Goal: Task Accomplishment & Management: Manage account settings

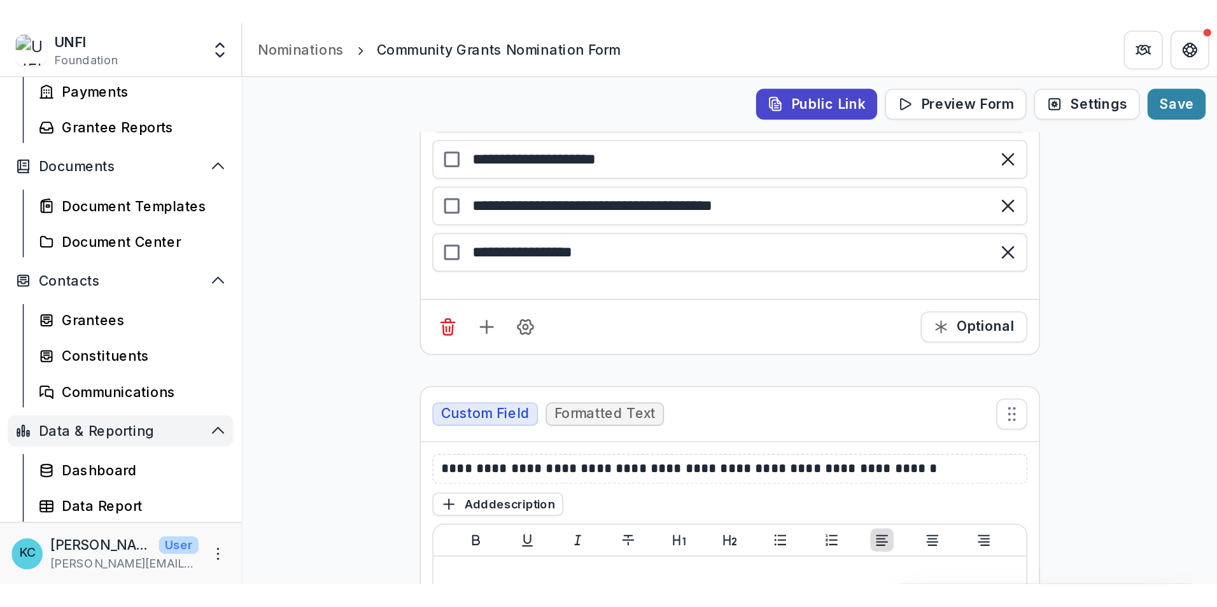
scroll to position [206, 0]
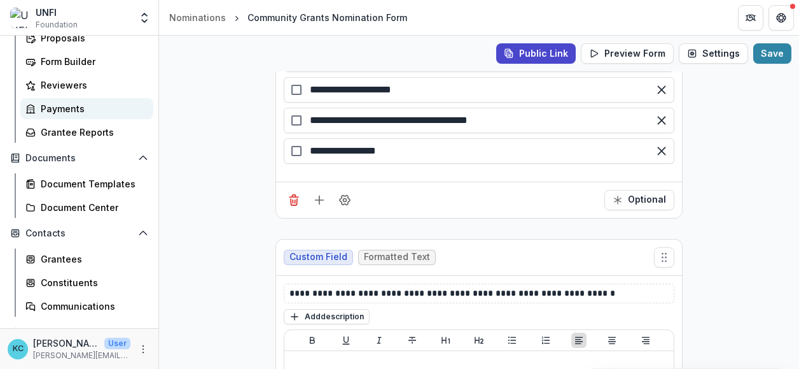
click at [73, 100] on link "Payments" at bounding box center [86, 108] width 133 height 21
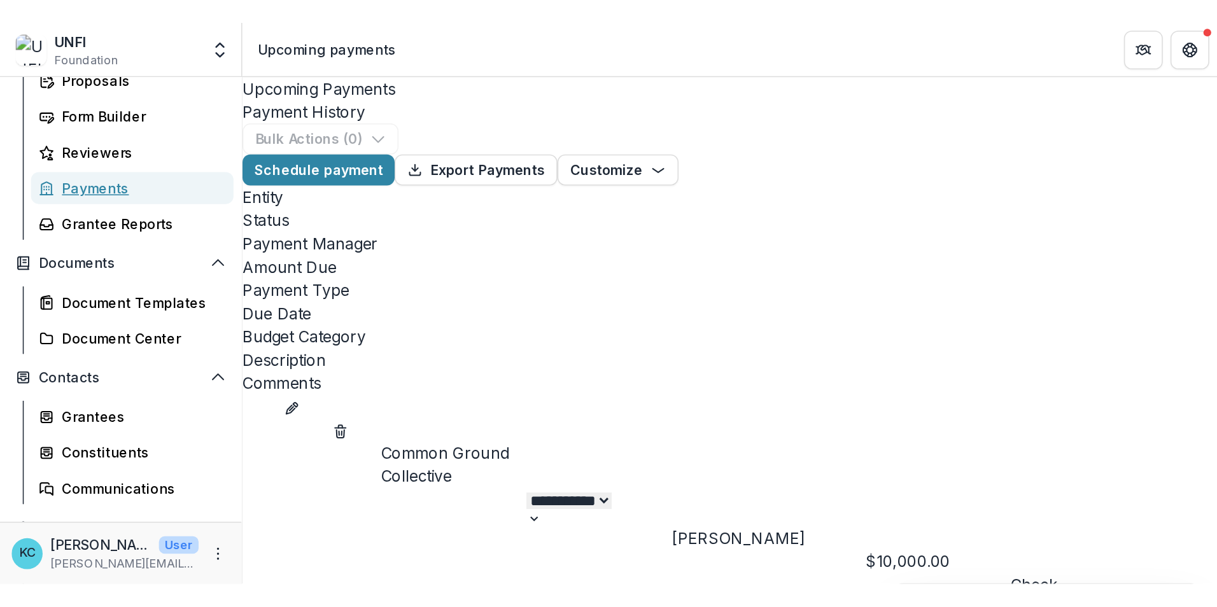
scroll to position [31, 0]
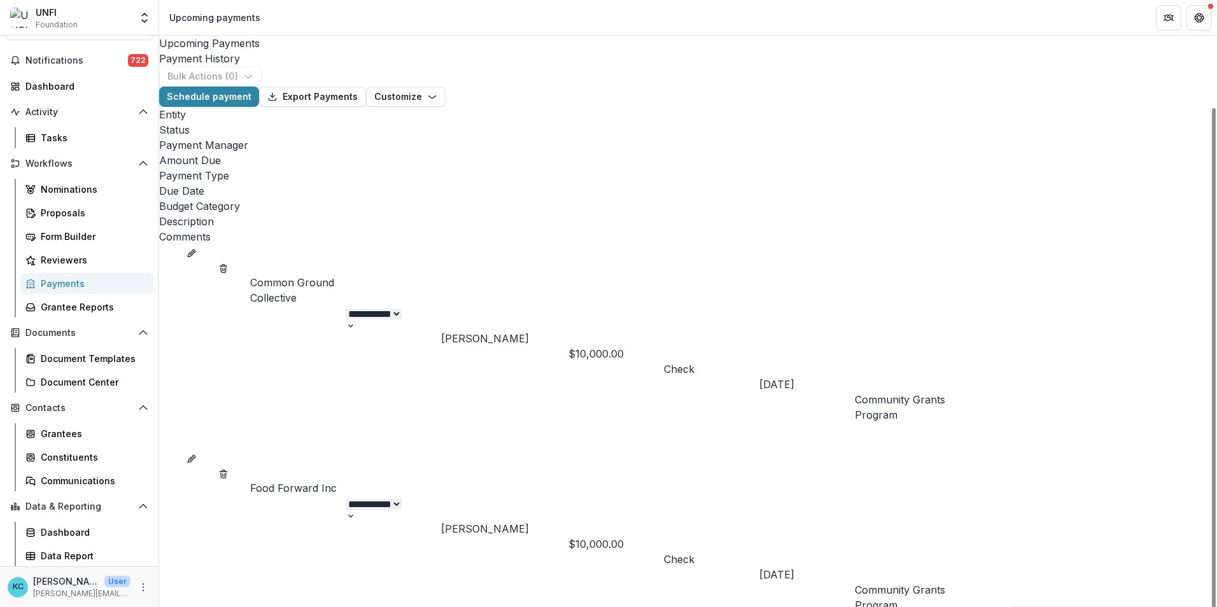
click at [402, 309] on select "**********" at bounding box center [374, 314] width 56 height 11
drag, startPoint x: 1203, startPoint y: 397, endPoint x: 1199, endPoint y: 316, distance: 80.9
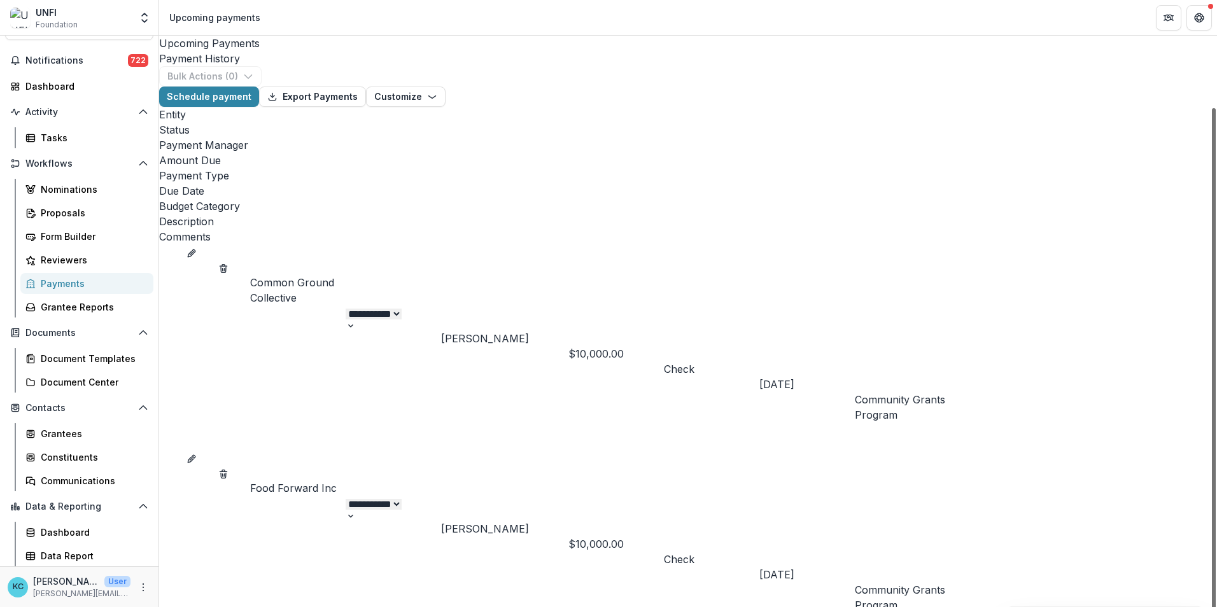
scroll to position [0, 0]
drag, startPoint x: 1202, startPoint y: 317, endPoint x: 1114, endPoint y: 113, distance: 222.7
click at [57, 481] on div "Communications" at bounding box center [92, 480] width 102 height 13
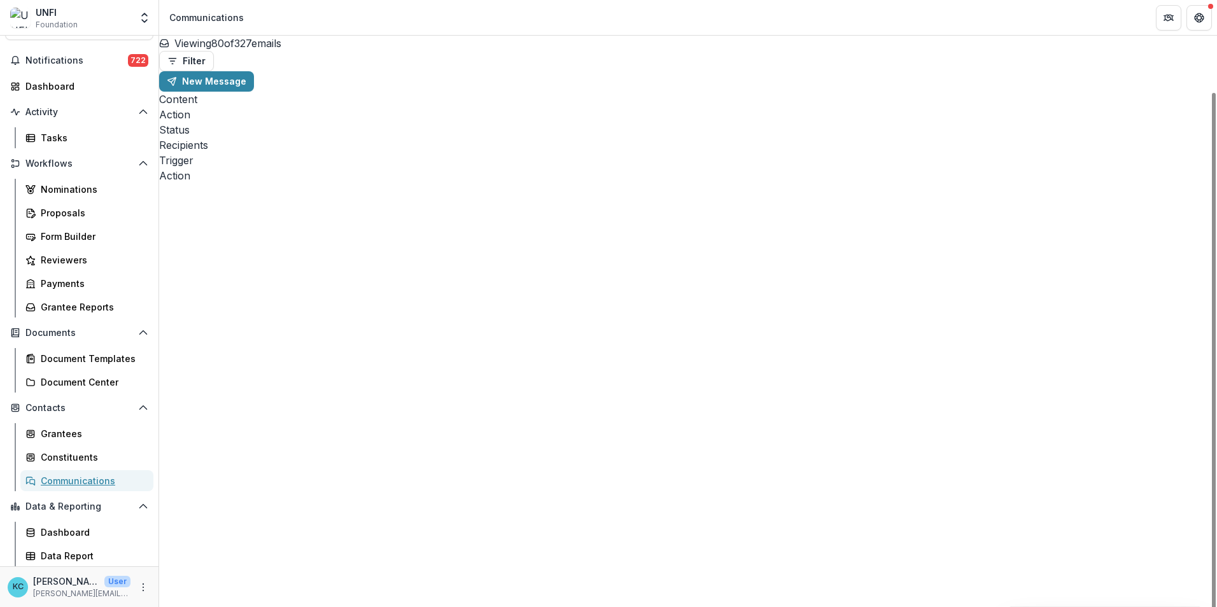
scroll to position [2288, 0]
